Goal: Navigation & Orientation: Understand site structure

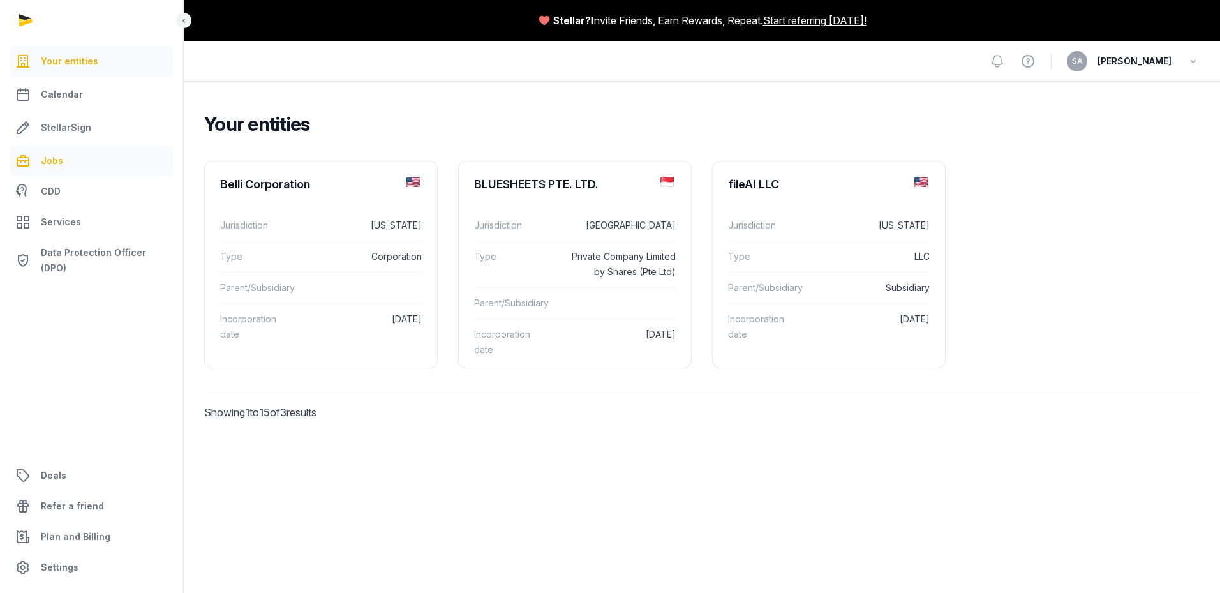
click at [54, 160] on span "Jobs" at bounding box center [52, 160] width 22 height 15
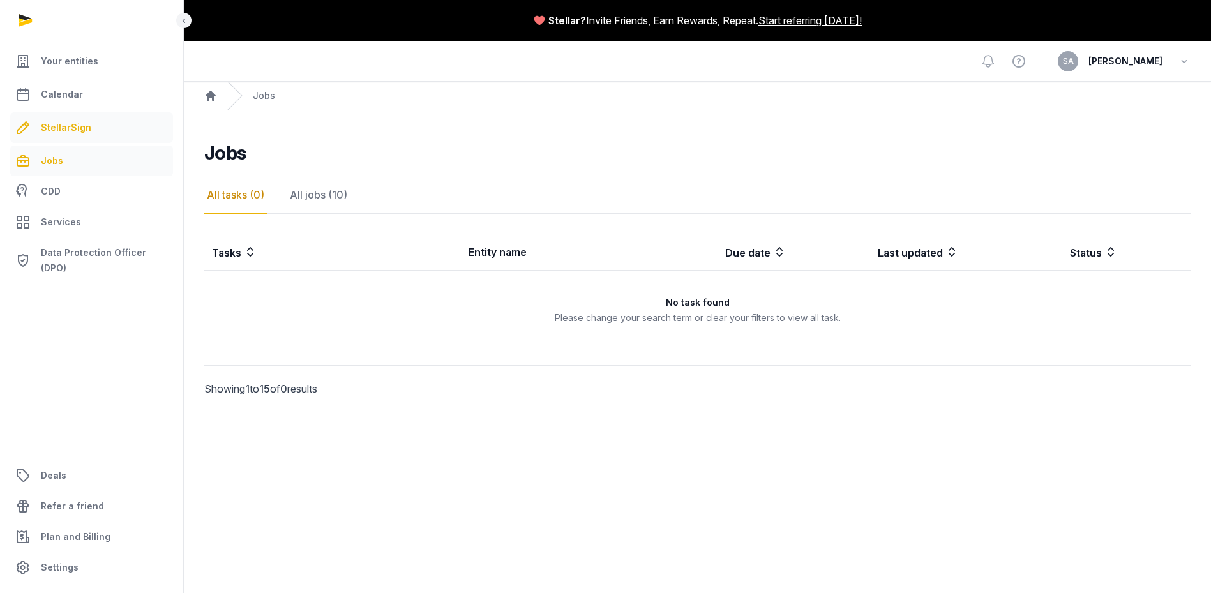
click at [54, 128] on span "StellarSign" at bounding box center [66, 127] width 50 height 15
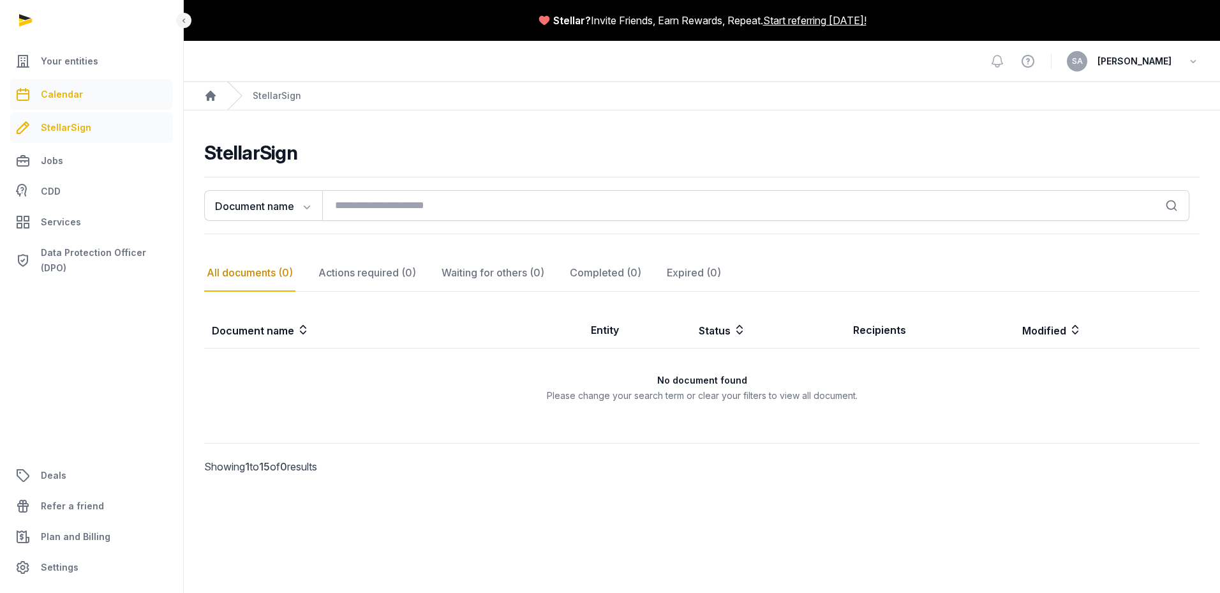
click at [63, 94] on span "Calendar" at bounding box center [62, 94] width 42 height 15
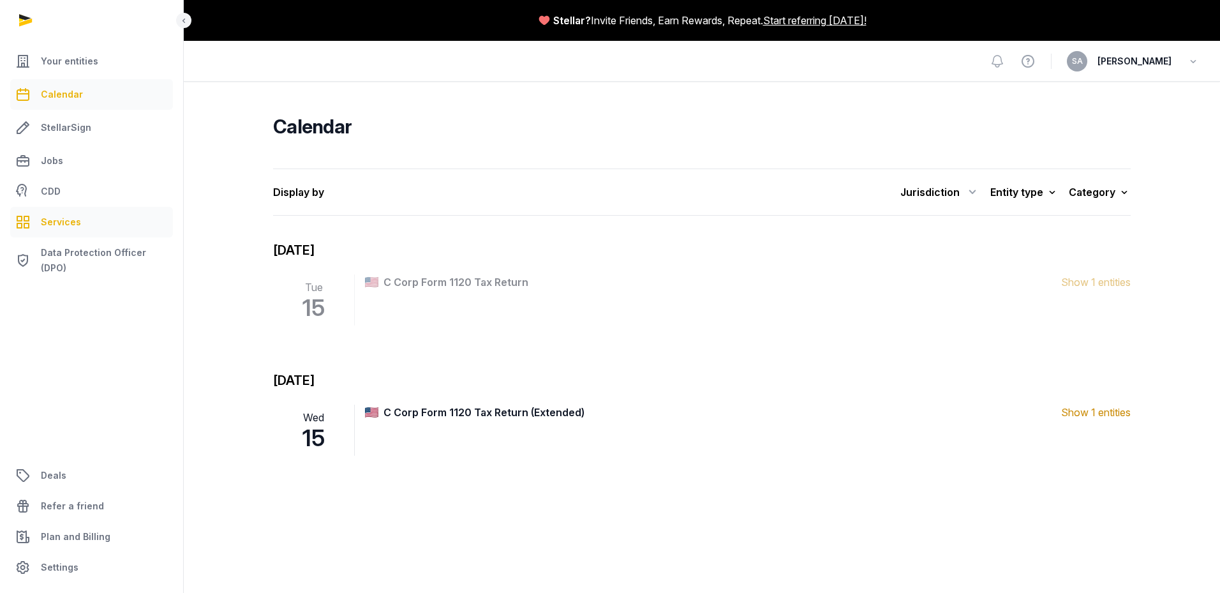
click at [61, 217] on span "Services" at bounding box center [61, 221] width 40 height 15
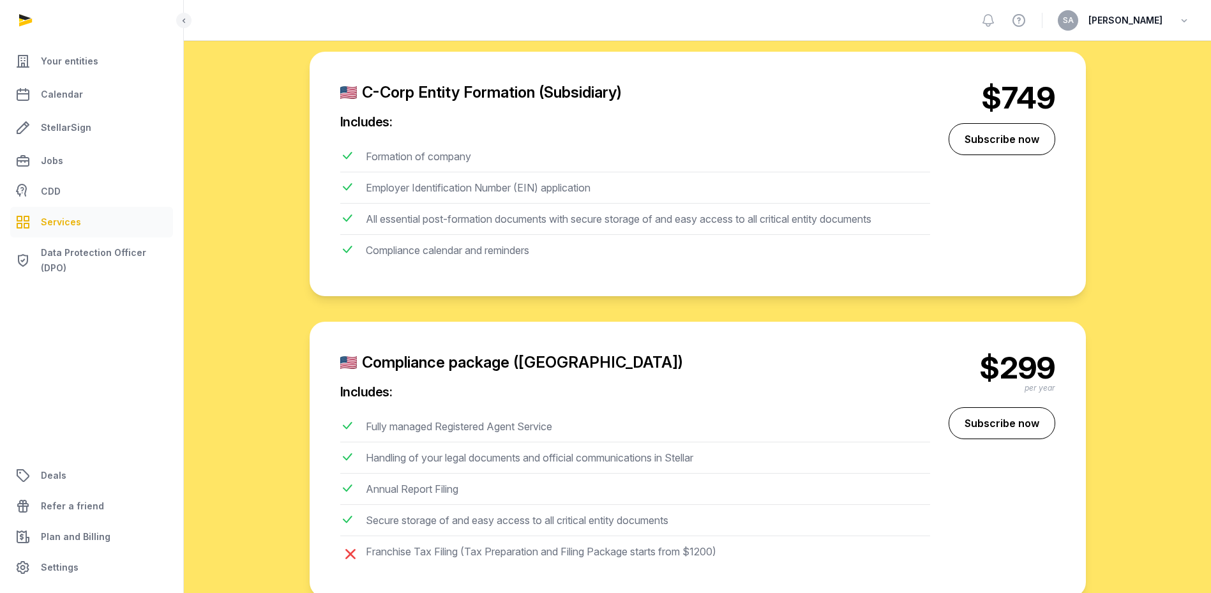
scroll to position [957, 0]
